Goal: Task Accomplishment & Management: Manage account settings

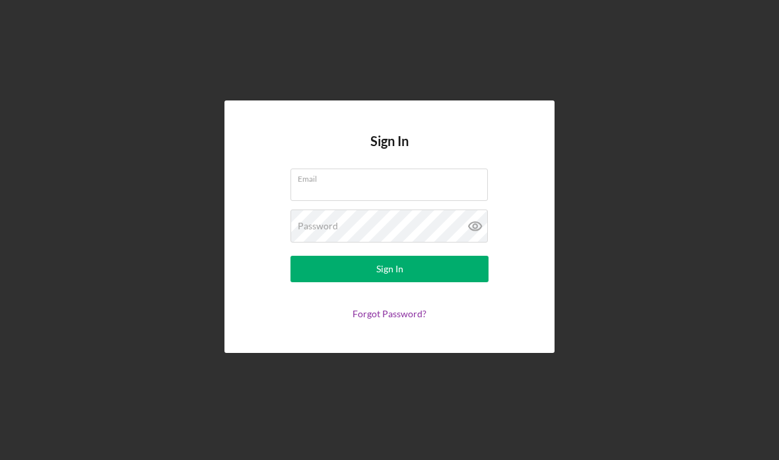
click at [329, 200] on input "Email" at bounding box center [389, 184] width 197 height 32
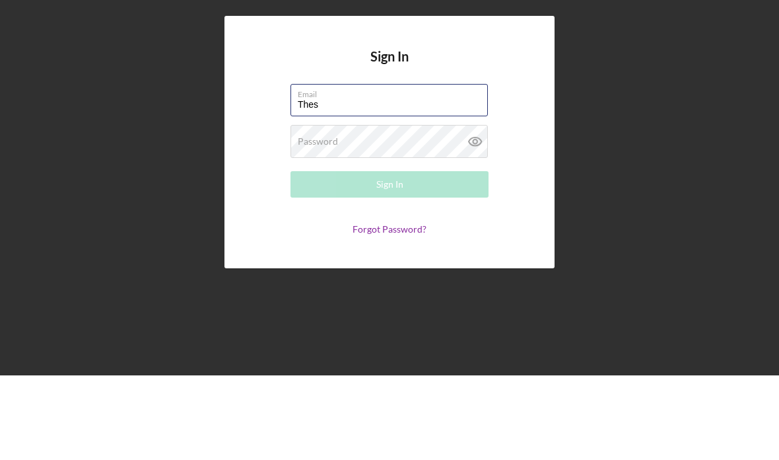
scroll to position [53, 0]
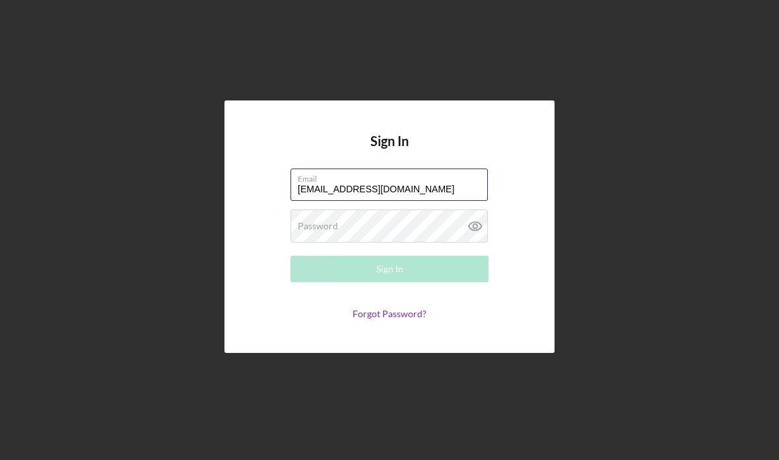
type input "[EMAIL_ADDRESS][DOMAIN_NAME]"
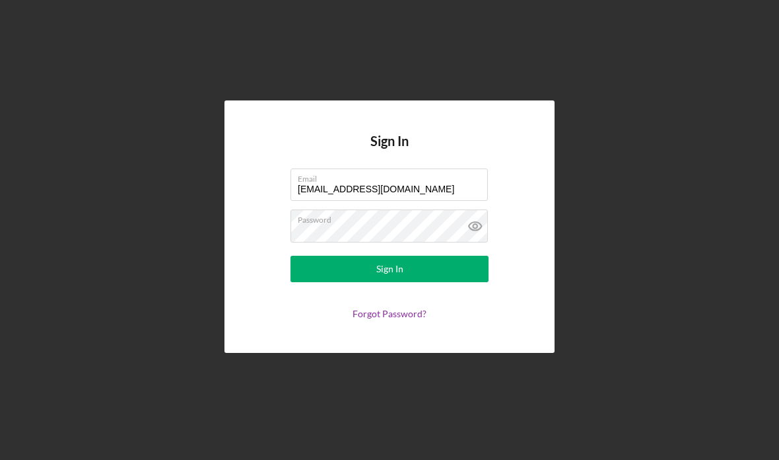
click at [445, 256] on button "Sign In" at bounding box center [390, 269] width 198 height 26
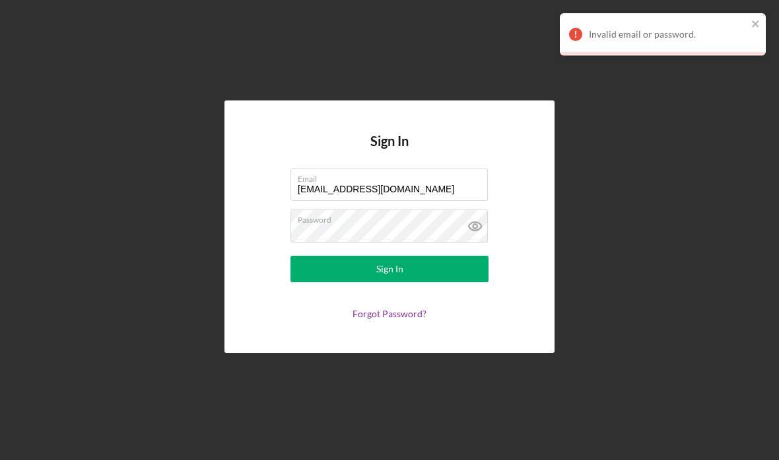
click at [399, 308] on link "Forgot Password?" at bounding box center [390, 313] width 74 height 11
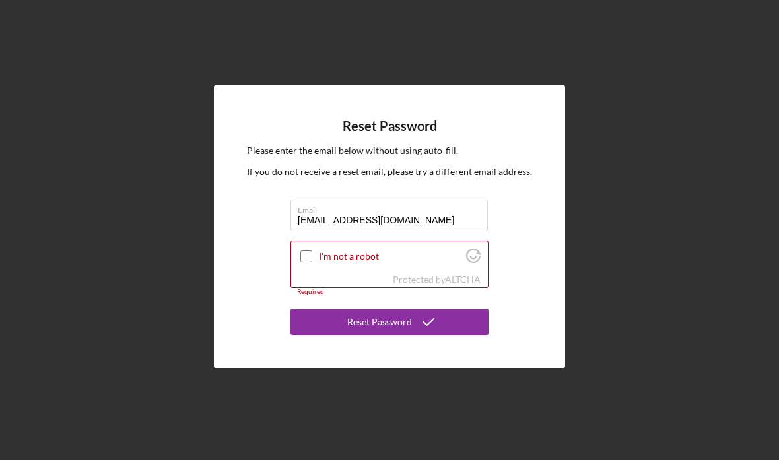
type input "[EMAIL_ADDRESS][DOMAIN_NAME]"
click at [311, 250] on input "I'm not a robot" at bounding box center [306, 256] width 12 height 12
checkbox input "true"
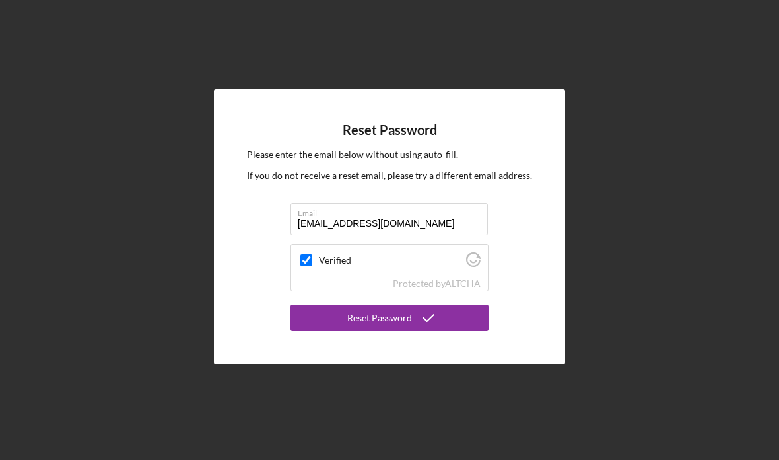
click at [392, 304] on div "Reset Password" at bounding box center [379, 317] width 65 height 26
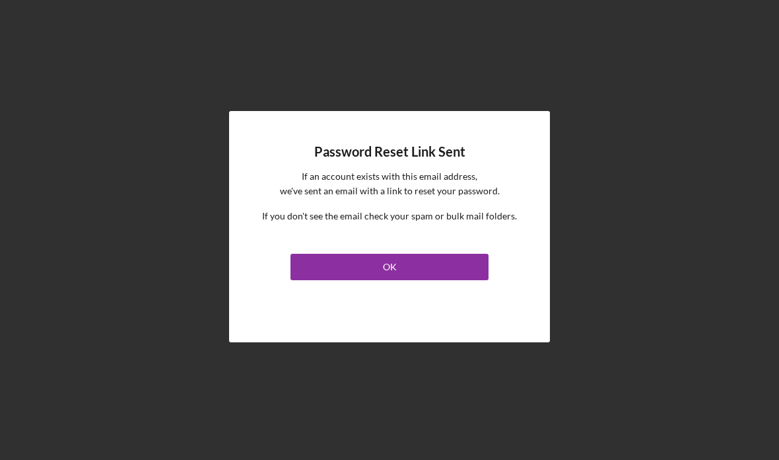
click at [447, 254] on button "OK" at bounding box center [390, 267] width 198 height 26
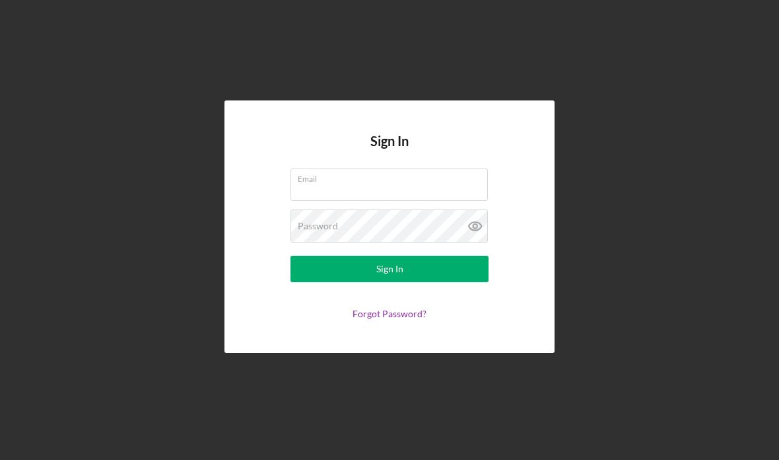
click at [400, 281] on form "Email Password Sign In Forgot Password?" at bounding box center [390, 243] width 264 height 151
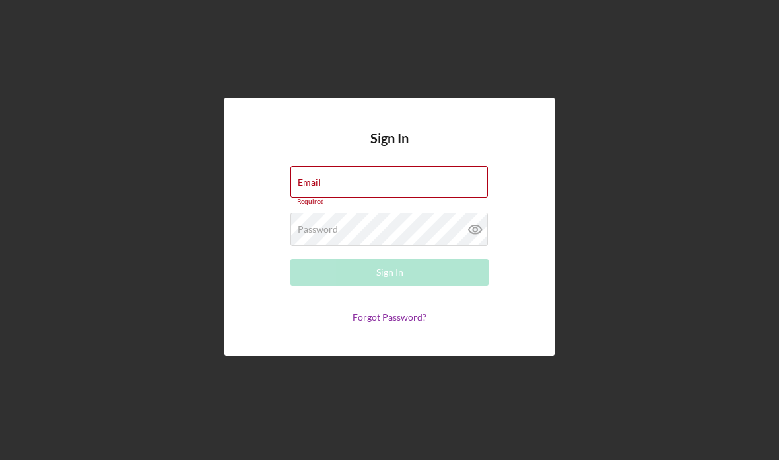
click at [423, 166] on div "Email Required" at bounding box center [390, 186] width 198 height 40
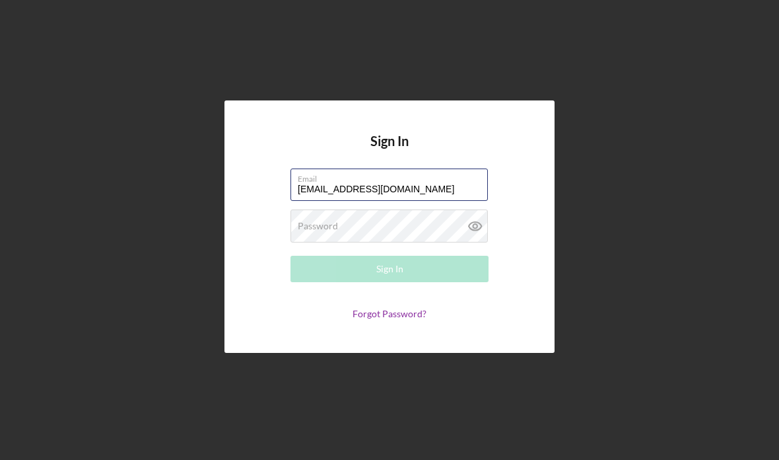
type input "[EMAIL_ADDRESS][DOMAIN_NAME]"
click at [404, 308] on link "Forgot Password?" at bounding box center [390, 313] width 74 height 11
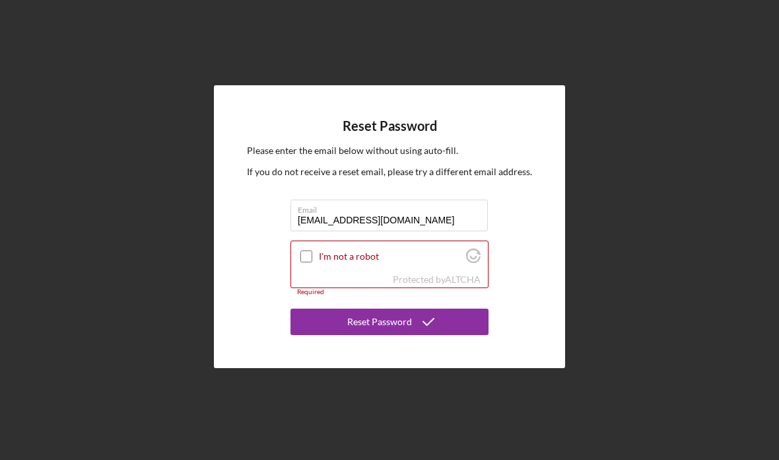
type input "[EMAIL_ADDRESS][DOMAIN_NAME]"
click at [301, 250] on input "I'm not a robot" at bounding box center [306, 256] width 12 height 12
checkbox input "true"
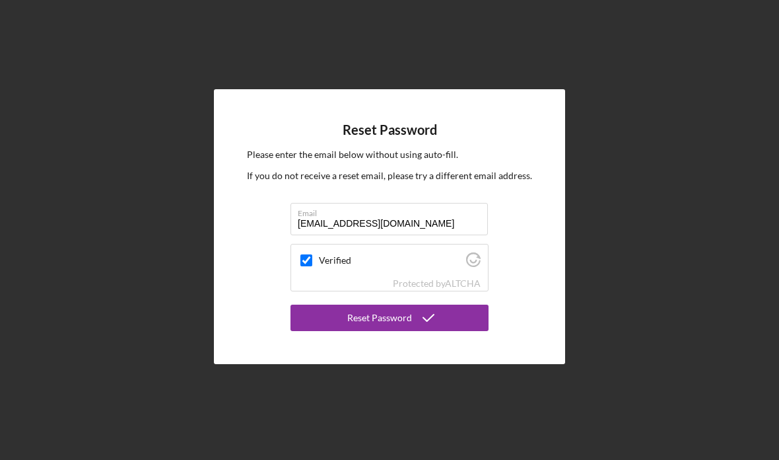
click at [410, 304] on div "Reset Password" at bounding box center [379, 317] width 65 height 26
